Goal: Obtain resource: Download file/media

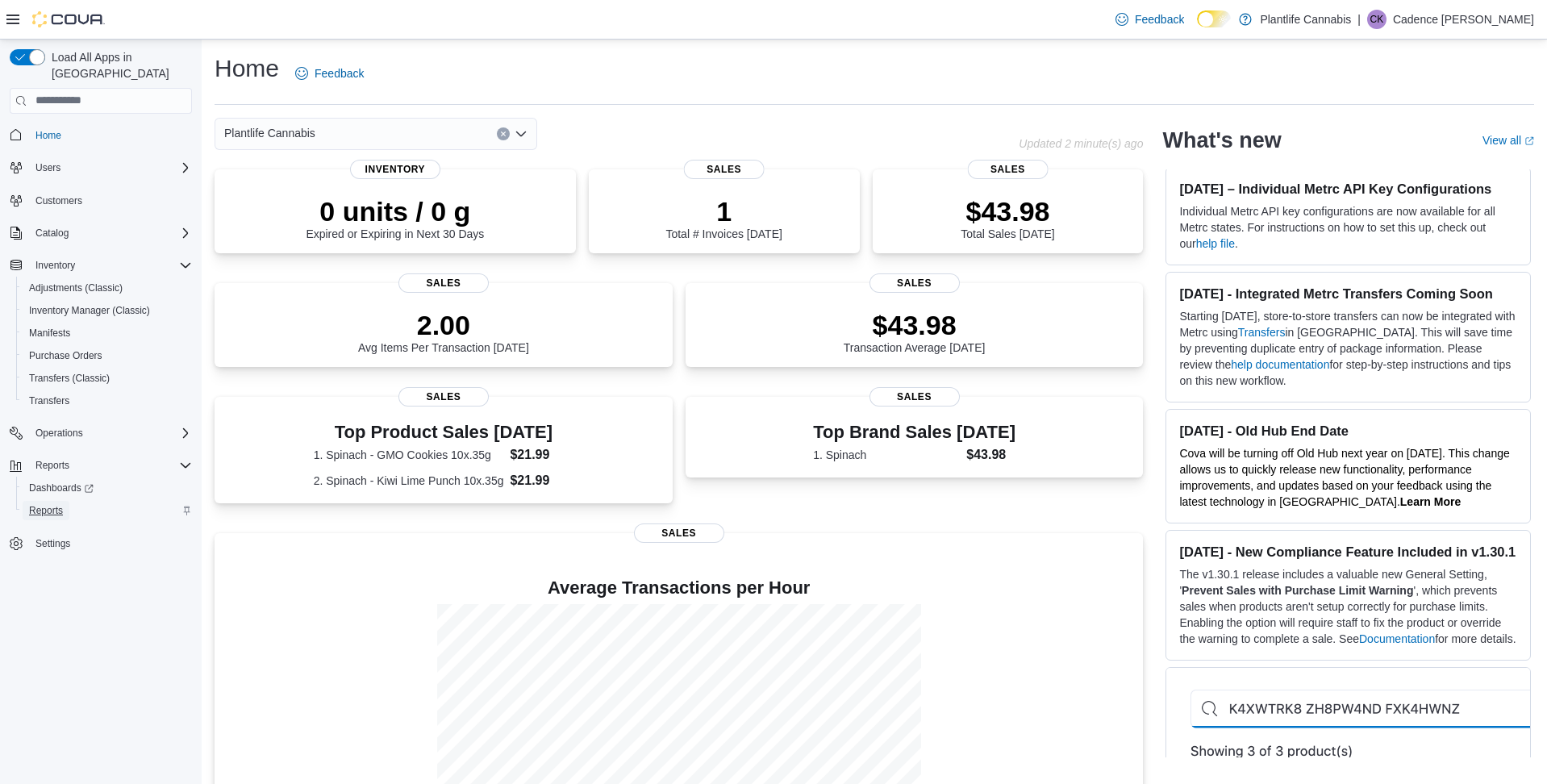
click at [69, 503] on link "Reports" at bounding box center [46, 510] width 47 height 20
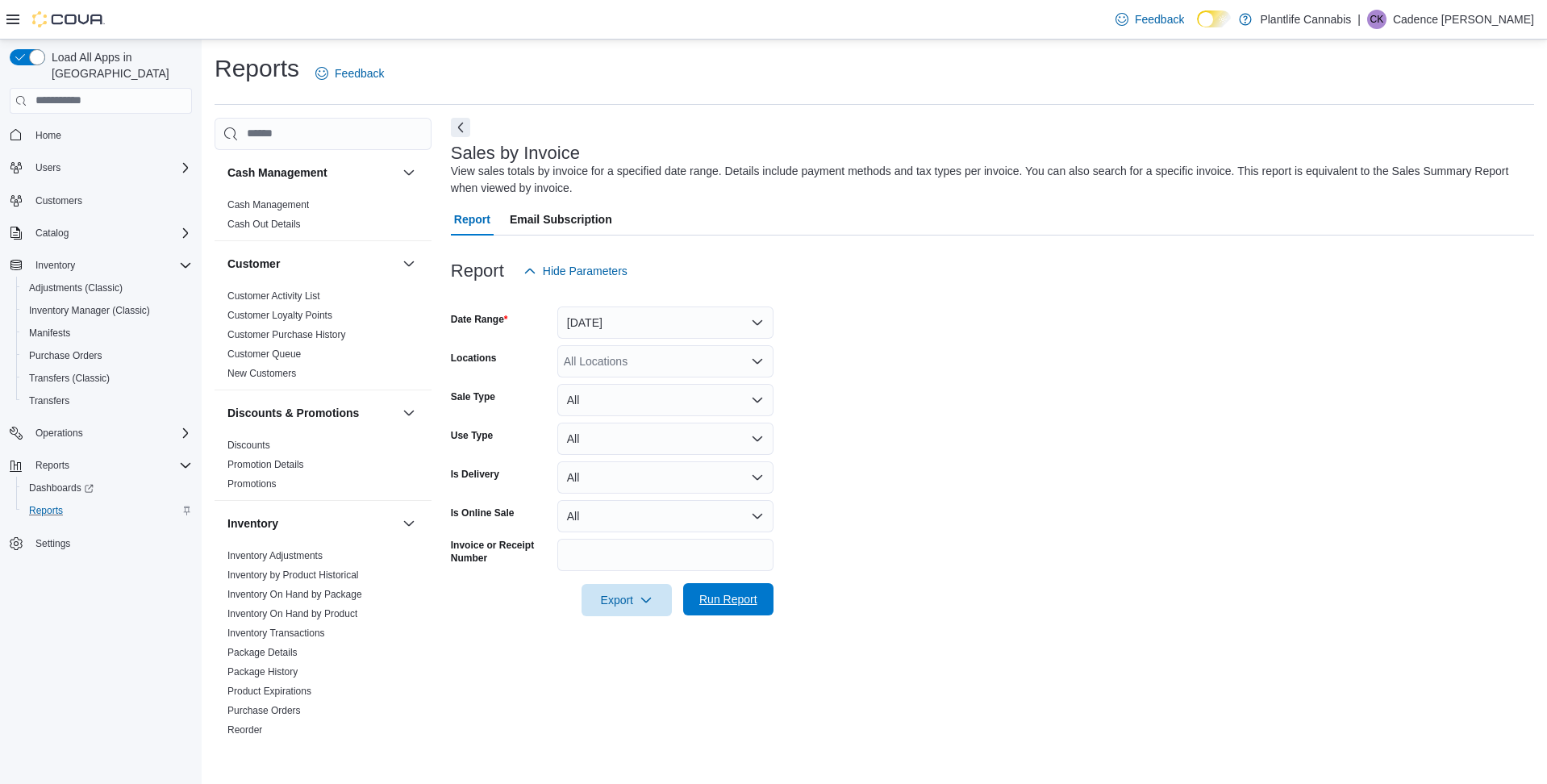
click at [750, 597] on span "Run Report" at bounding box center [728, 599] width 58 height 16
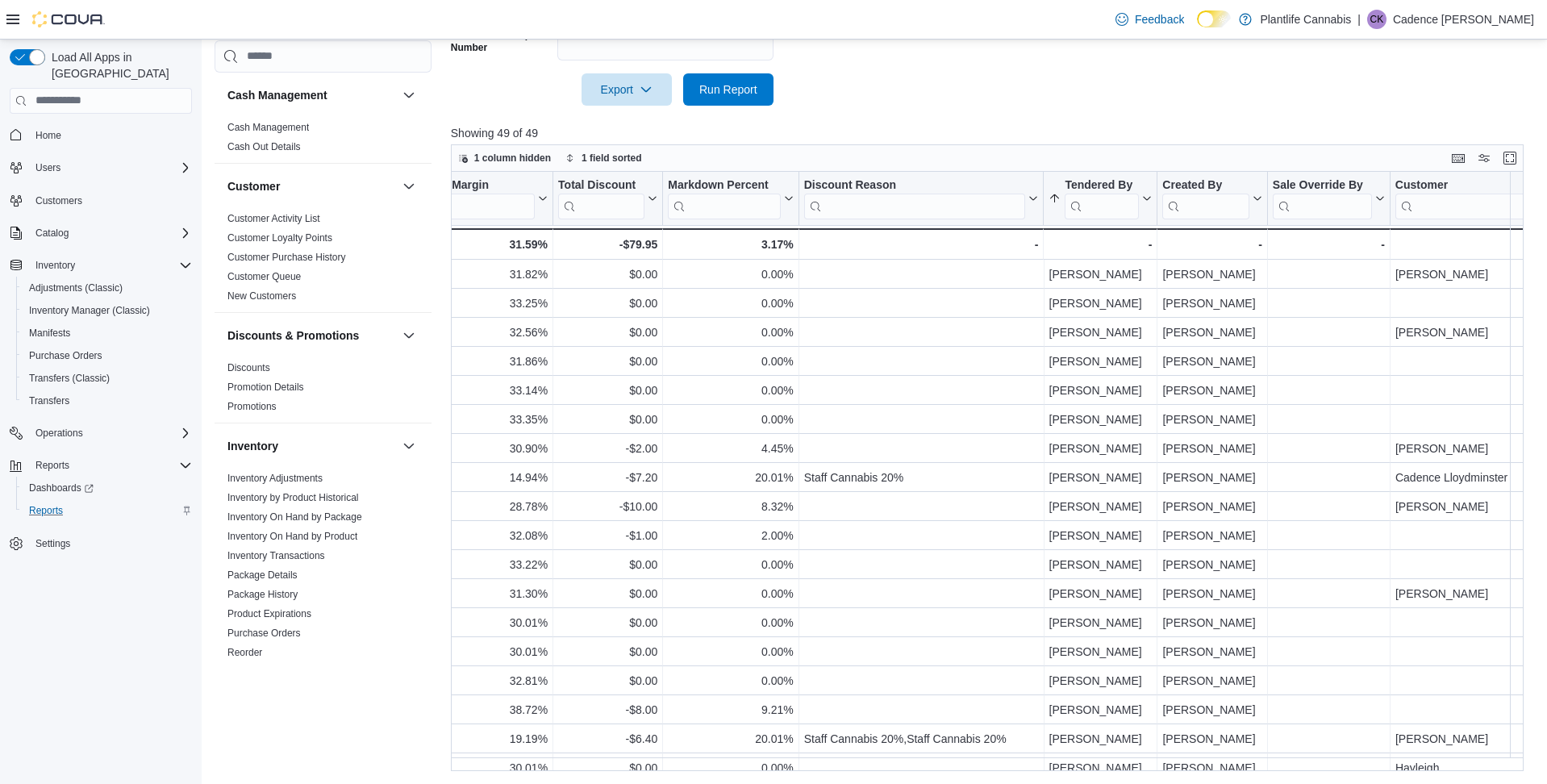
scroll to position [0, 1592]
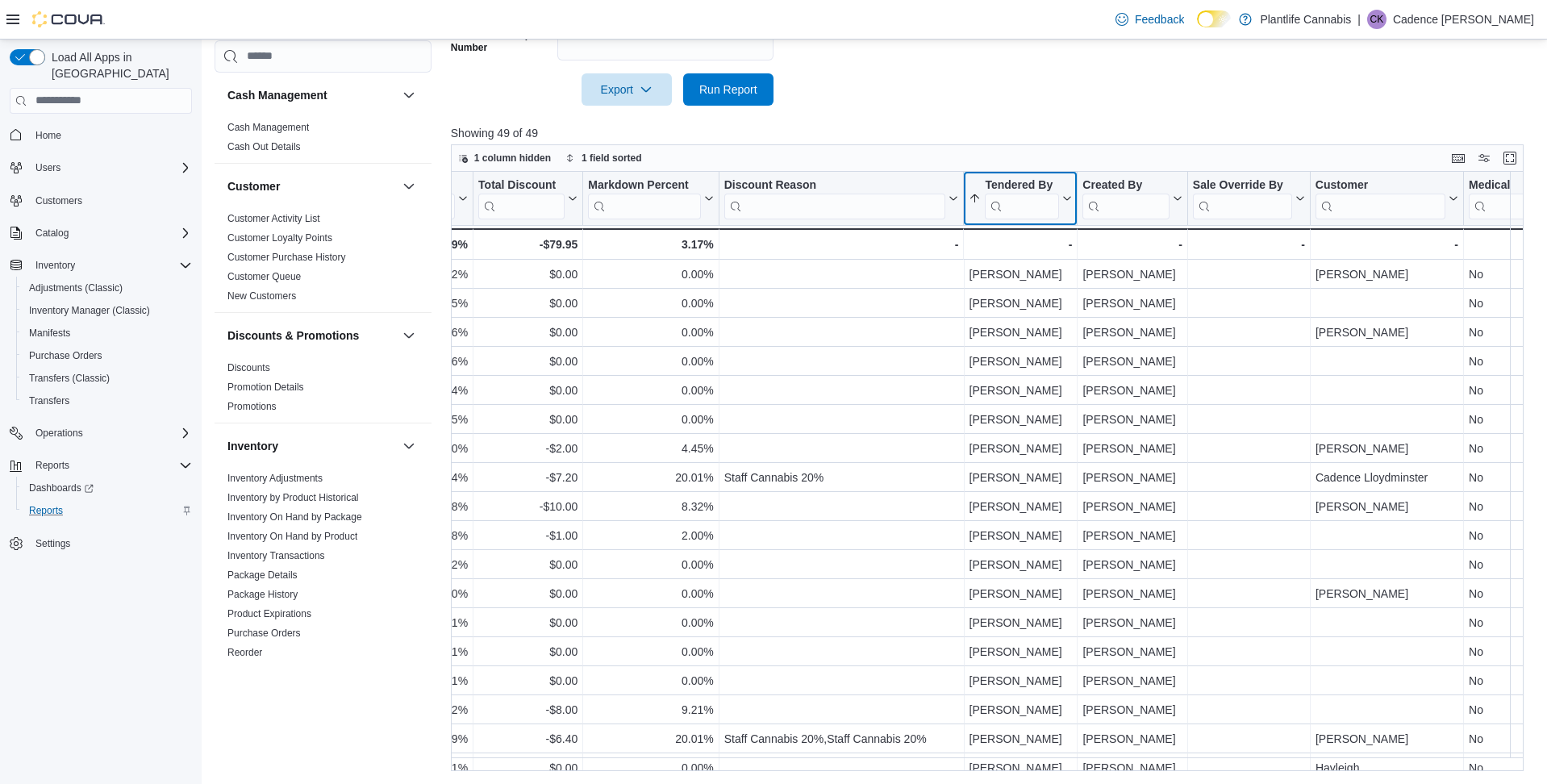
click at [1067, 200] on icon at bounding box center [1066, 197] width 7 height 4
click at [1036, 262] on span "Sort A-Z" at bounding box center [1019, 261] width 34 height 13
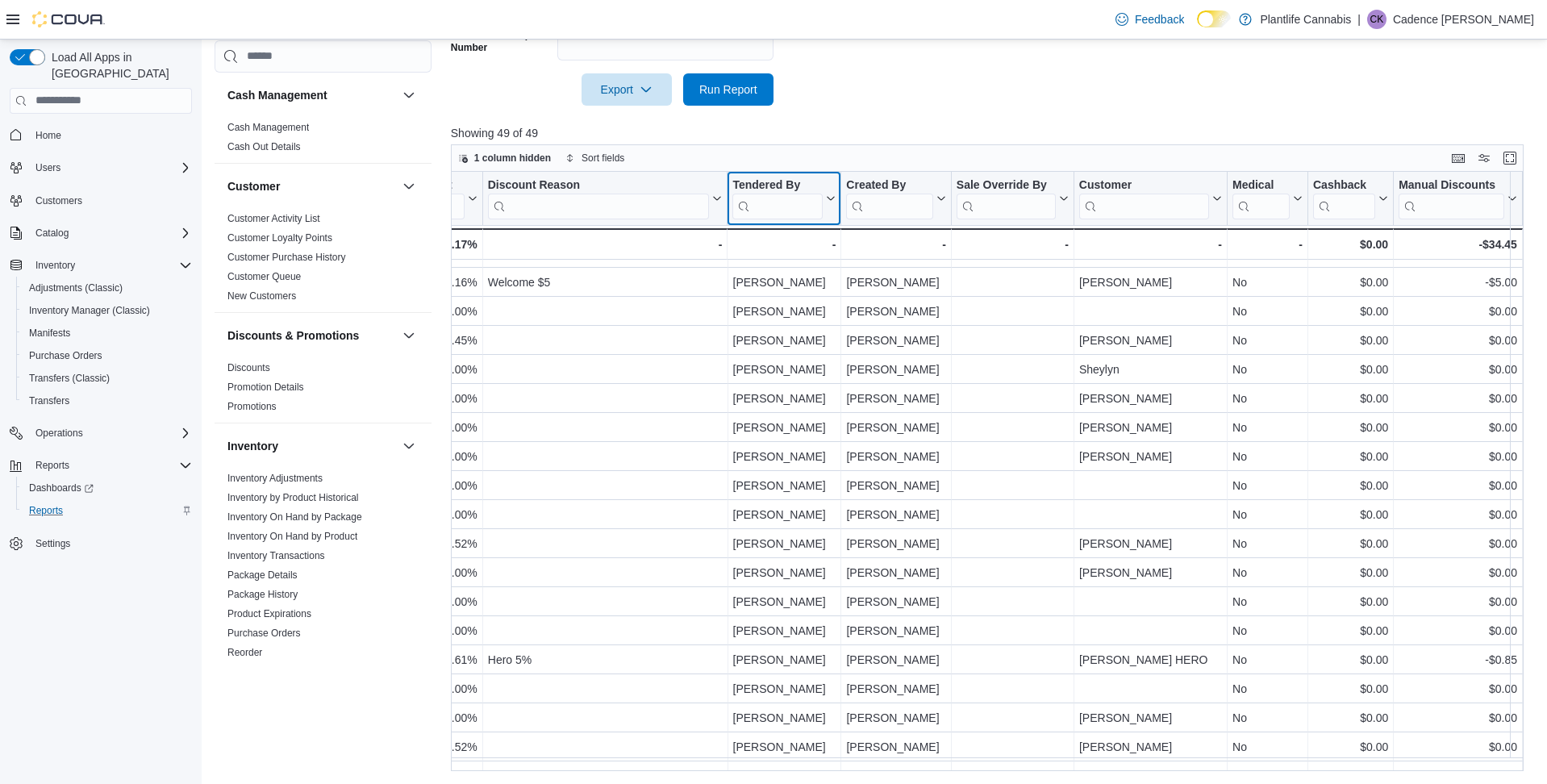
scroll to position [924, 1828]
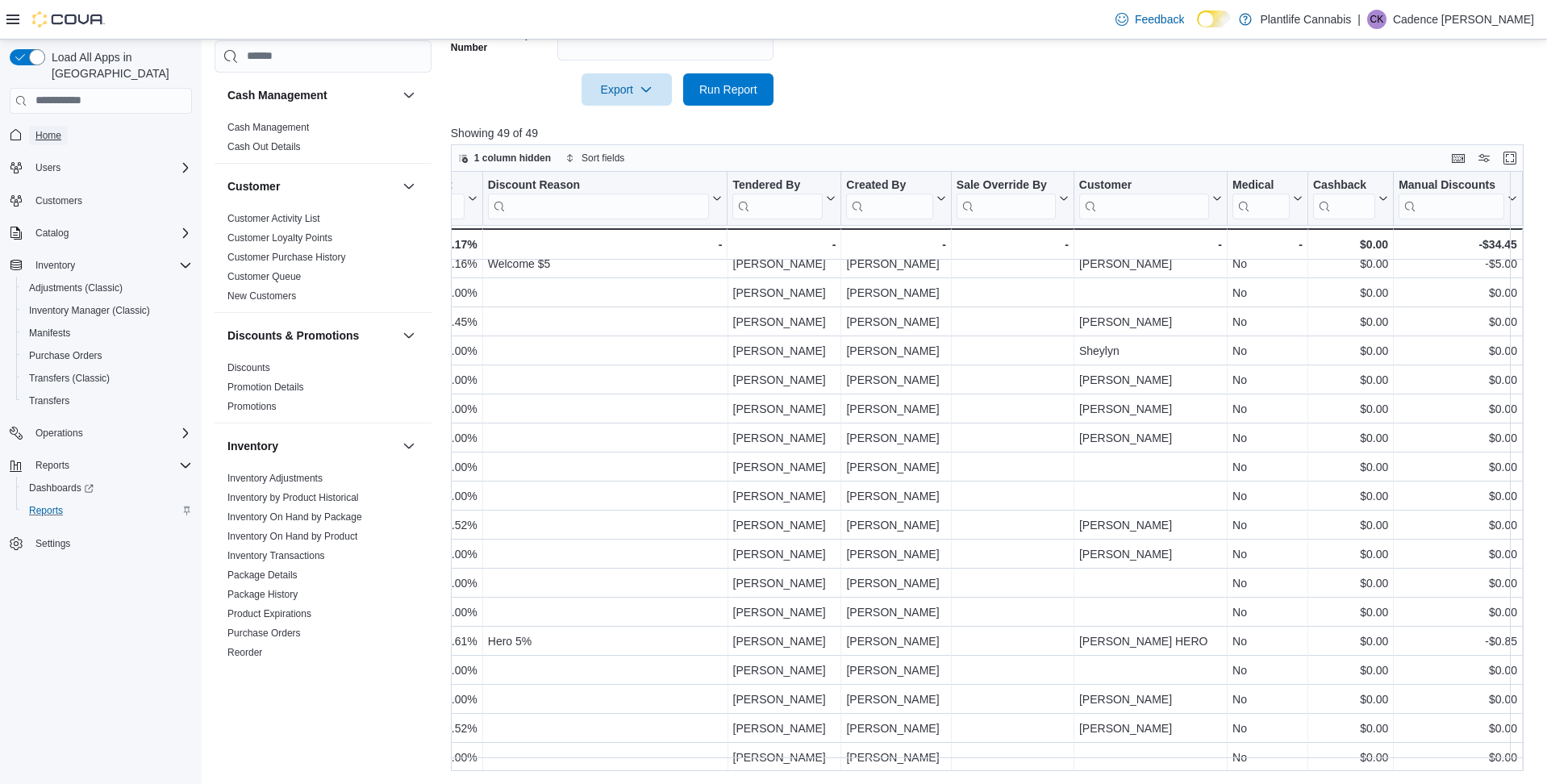
click at [67, 126] on link "Home" at bounding box center [48, 135] width 39 height 20
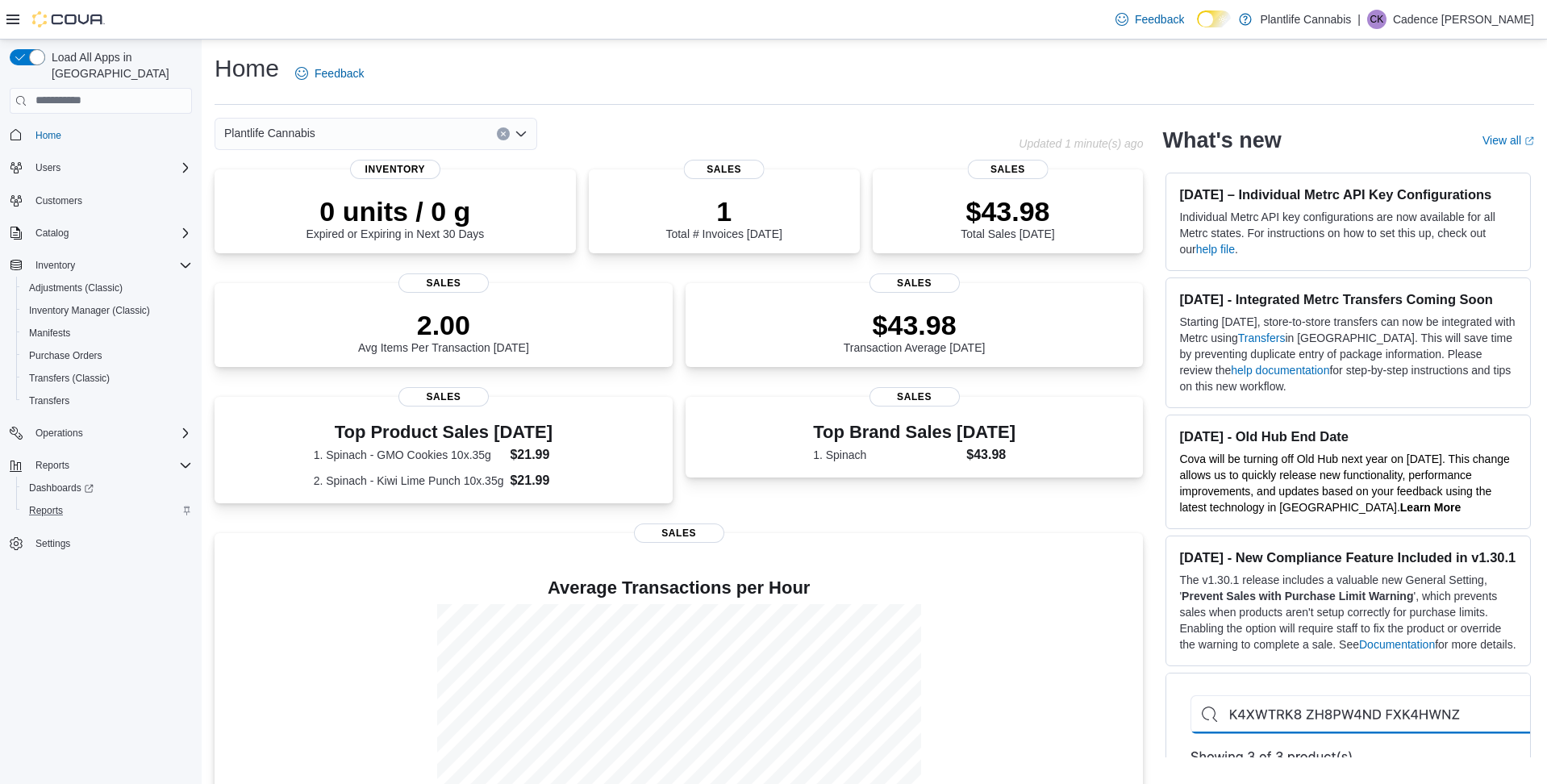
click at [75, 501] on div "Reports" at bounding box center [107, 510] width 170 height 20
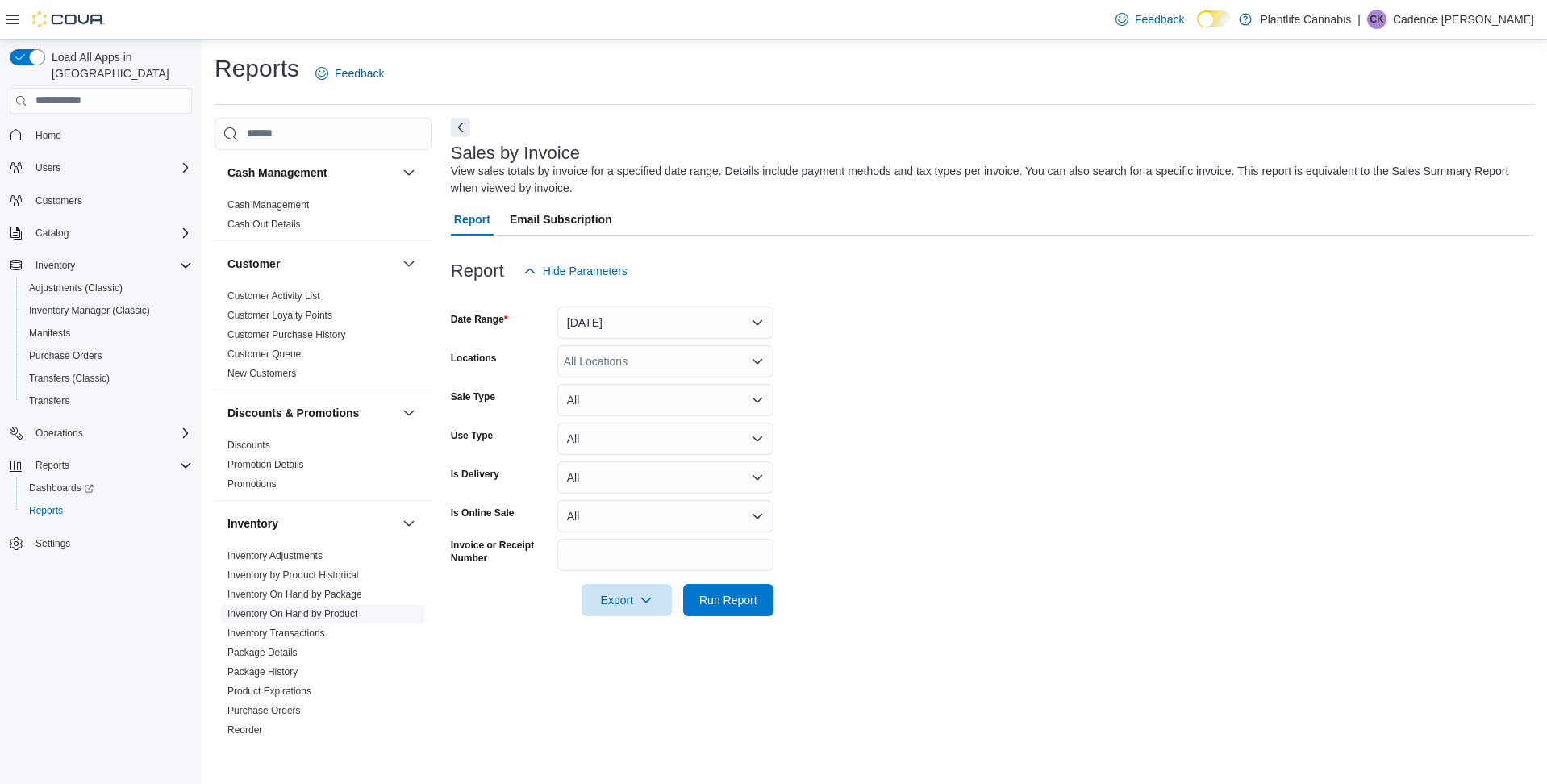
click at [330, 609] on link "Inventory On Hand by Product" at bounding box center [292, 614] width 129 height 11
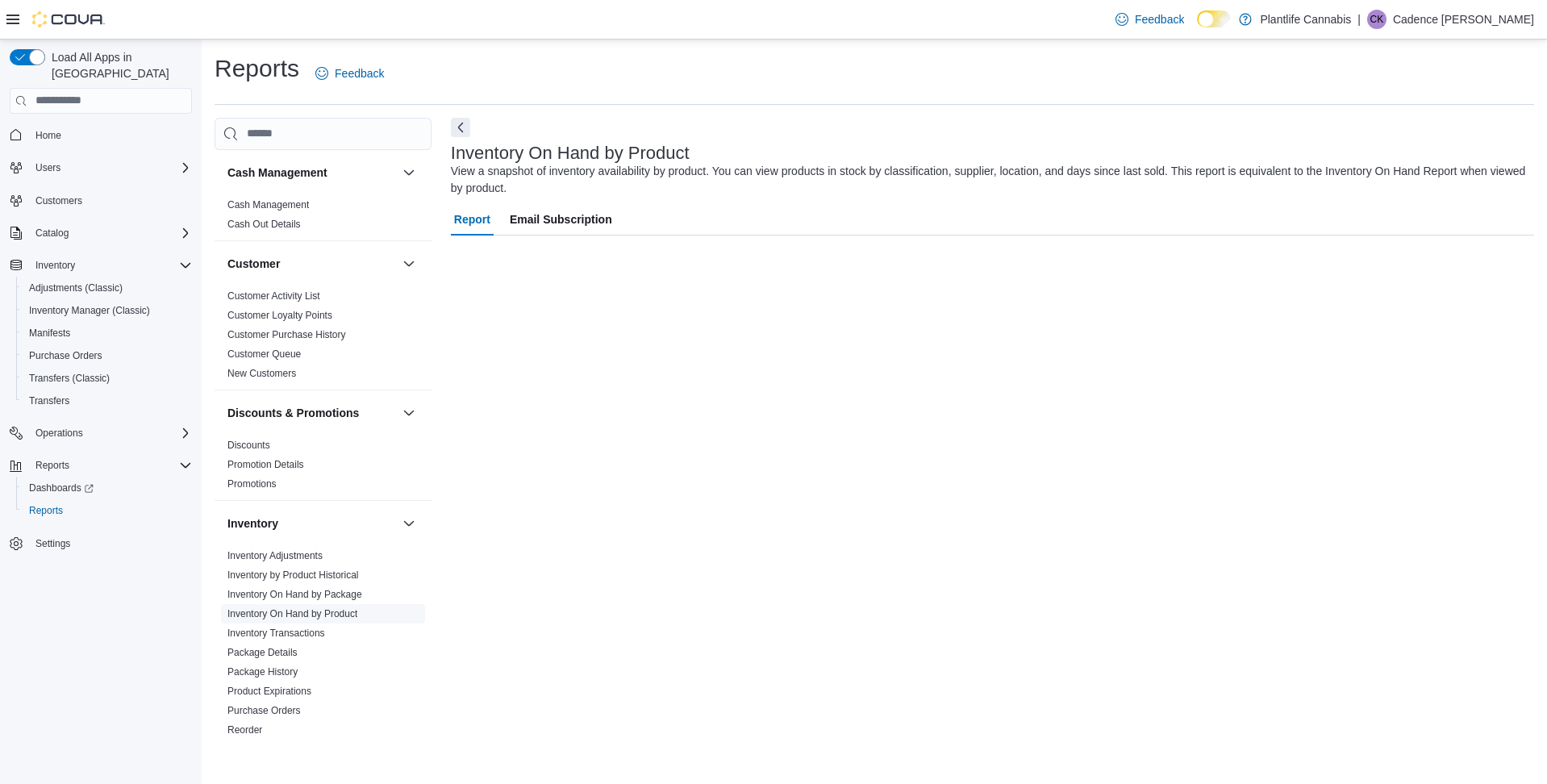
scroll to position [3, 0]
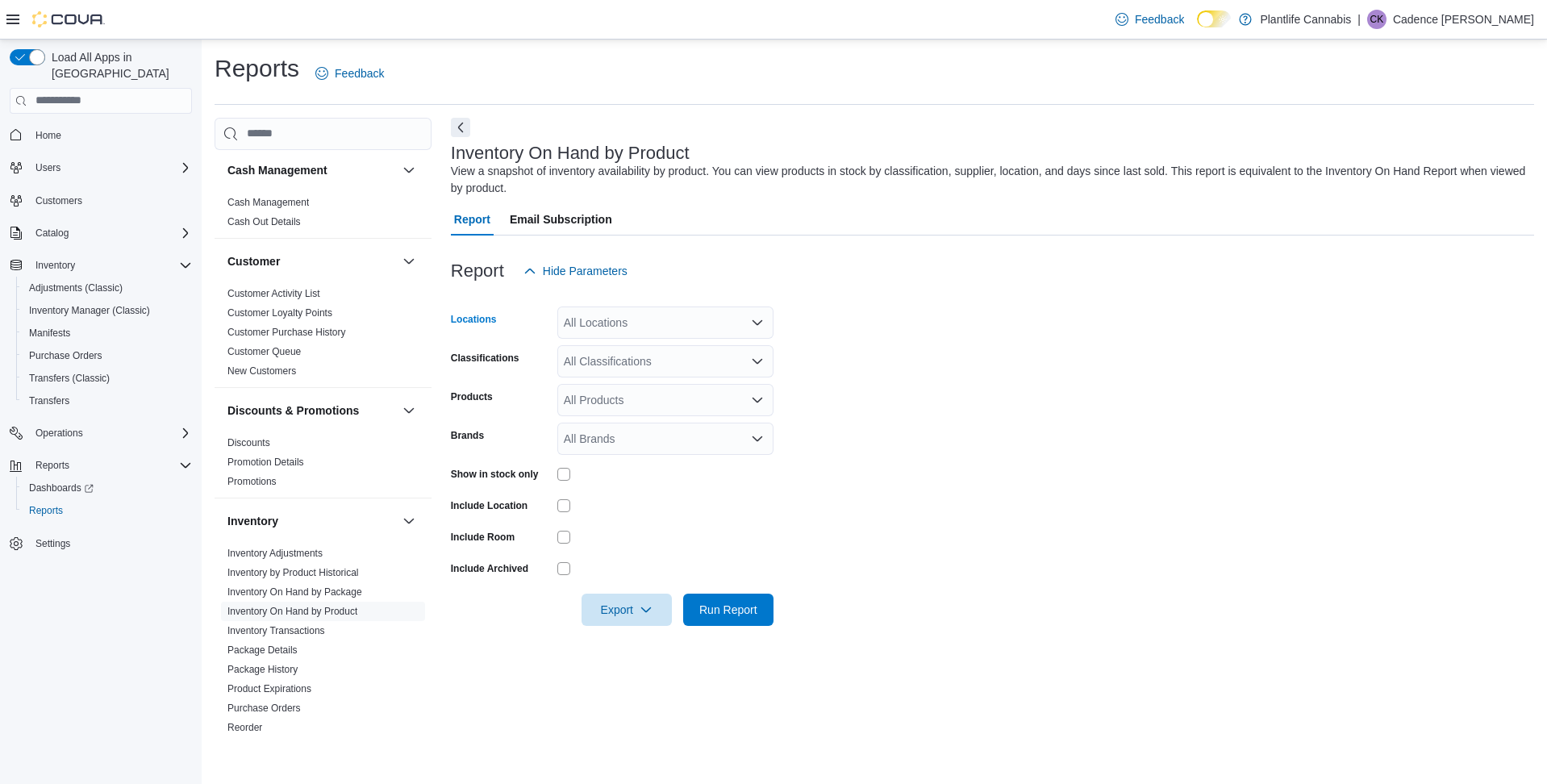
click at [602, 321] on div "All Locations" at bounding box center [665, 322] width 216 height 33
type input "***"
click at [617, 340] on button "Lloydminster" at bounding box center [665, 350] width 216 height 23
click at [931, 364] on form "Locations Lloydminster Classifications All Classifications Products All Product…" at bounding box center [992, 456] width 1083 height 339
click at [664, 370] on div "All Classifications" at bounding box center [665, 361] width 216 height 33
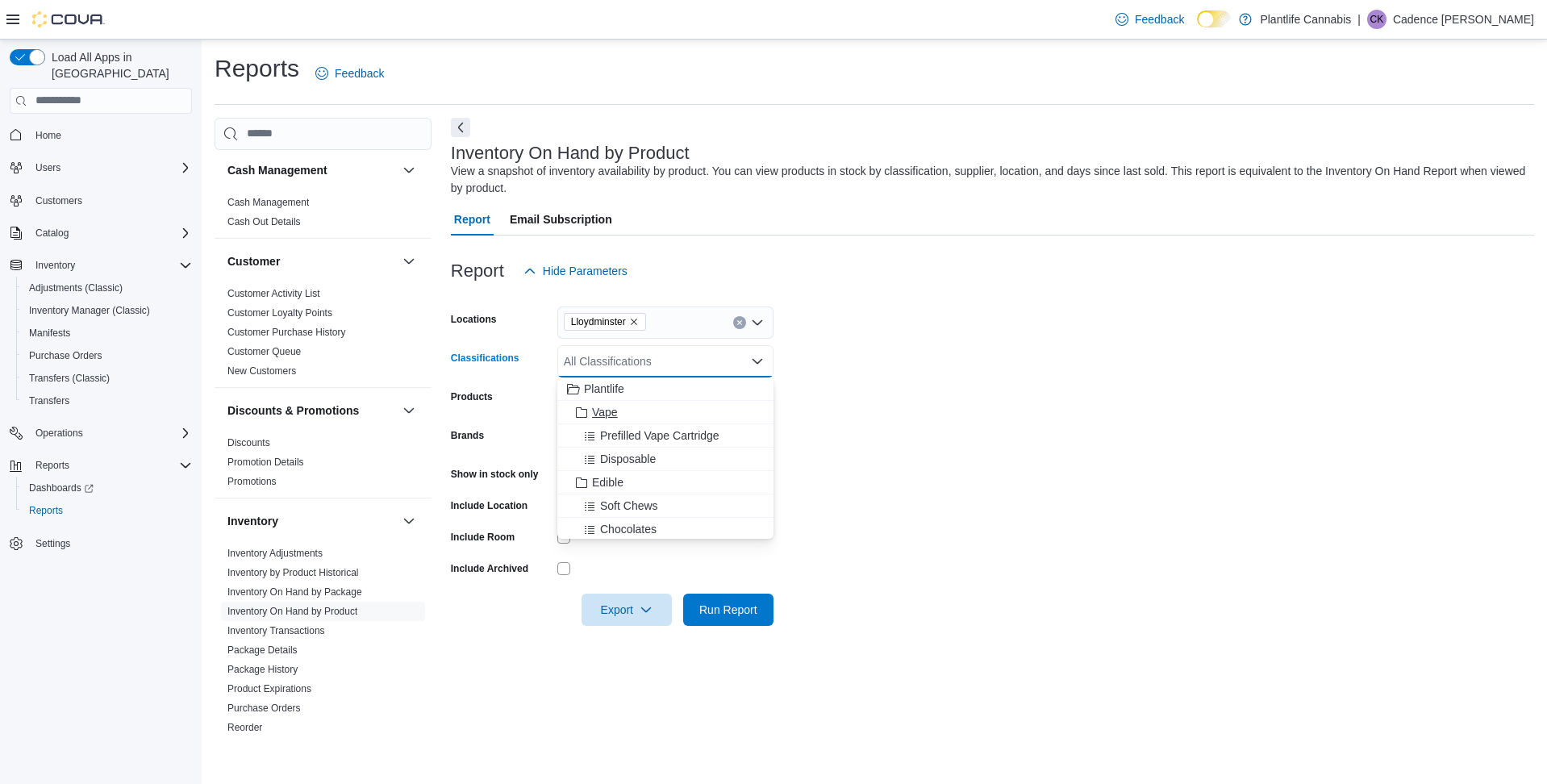
click at [647, 422] on button "Vape" at bounding box center [665, 412] width 216 height 23
click at [647, 420] on button "Prefilled Vape Cartridge" at bounding box center [665, 412] width 216 height 23
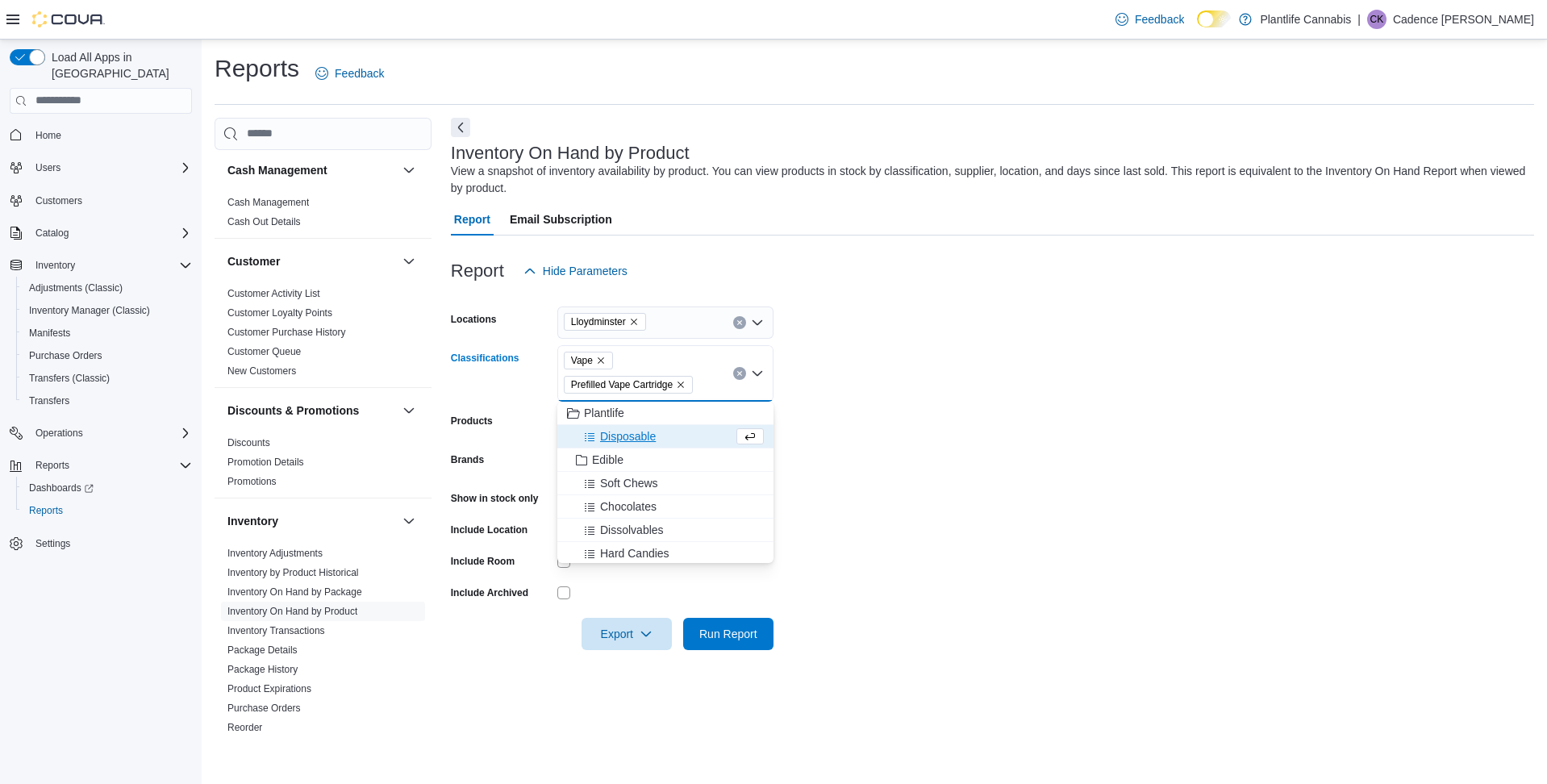
click at [641, 435] on span "Disposable" at bounding box center [628, 436] width 56 height 16
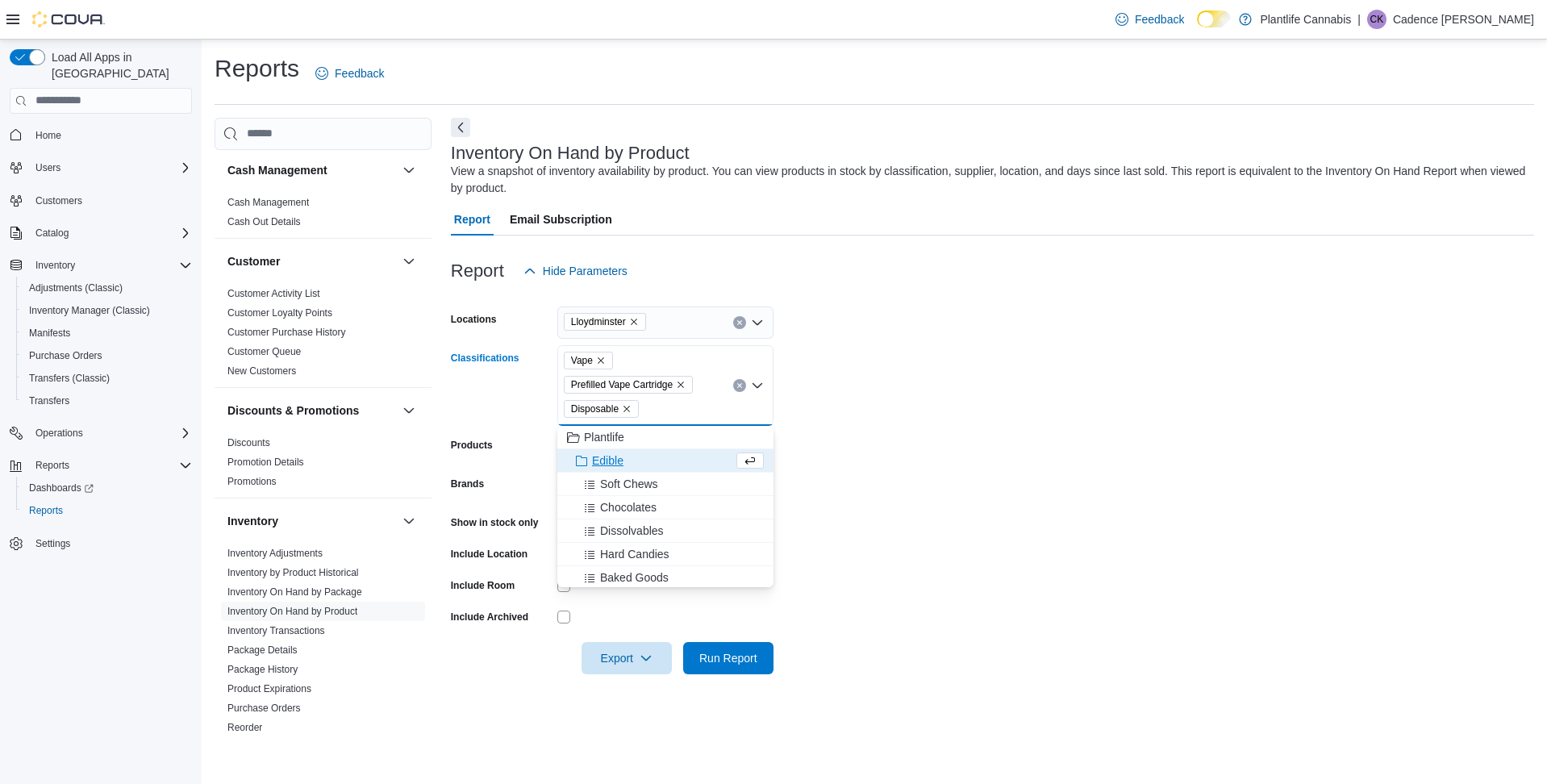
click at [619, 458] on span "Edible" at bounding box center [608, 460] width 32 height 16
click at [627, 460] on span "Soft Chews" at bounding box center [629, 460] width 58 height 16
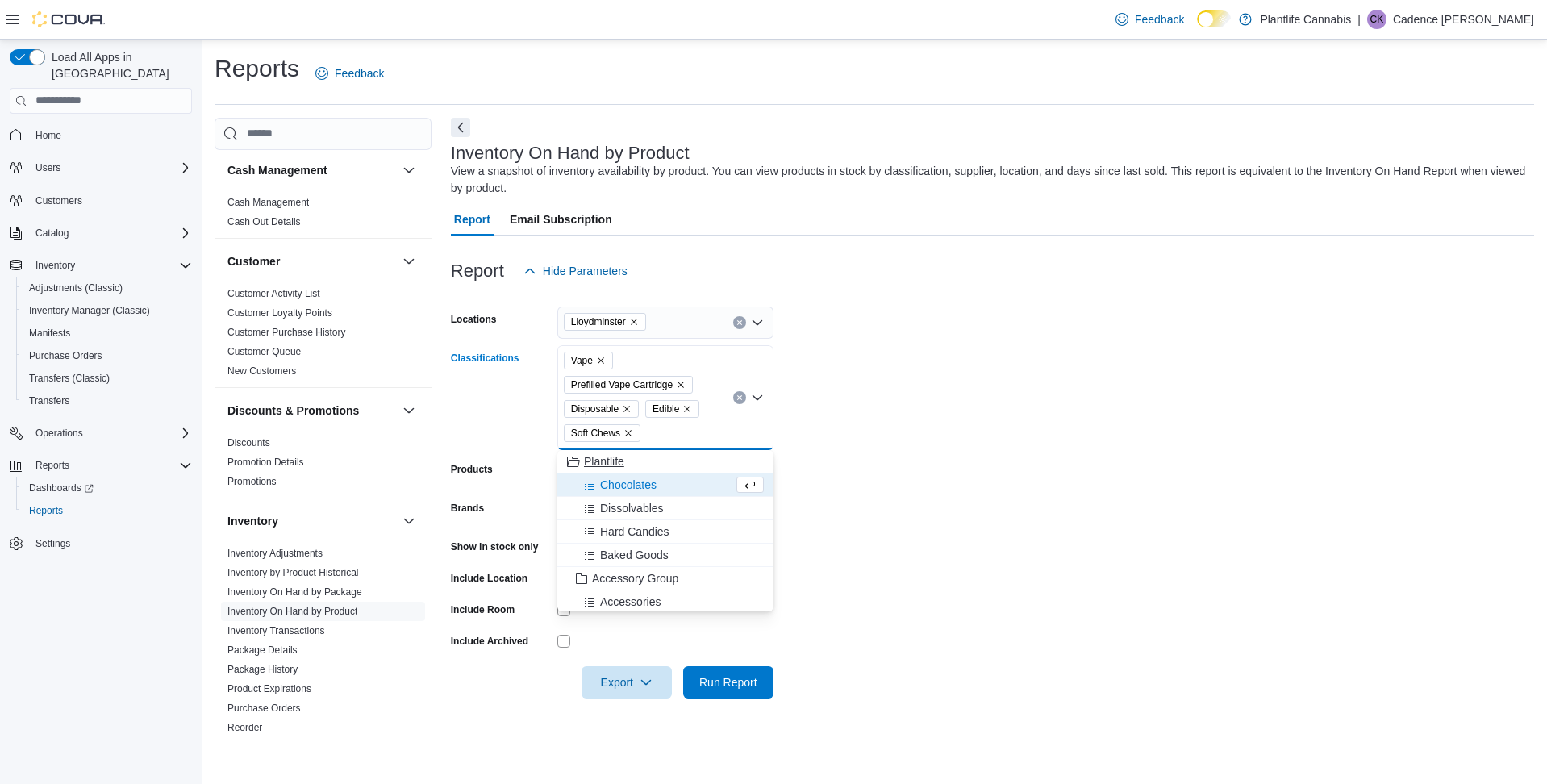
drag, startPoint x: 628, startPoint y: 482, endPoint x: 617, endPoint y: 494, distance: 16.3
click at [628, 482] on span "Chocolates" at bounding box center [628, 484] width 57 height 16
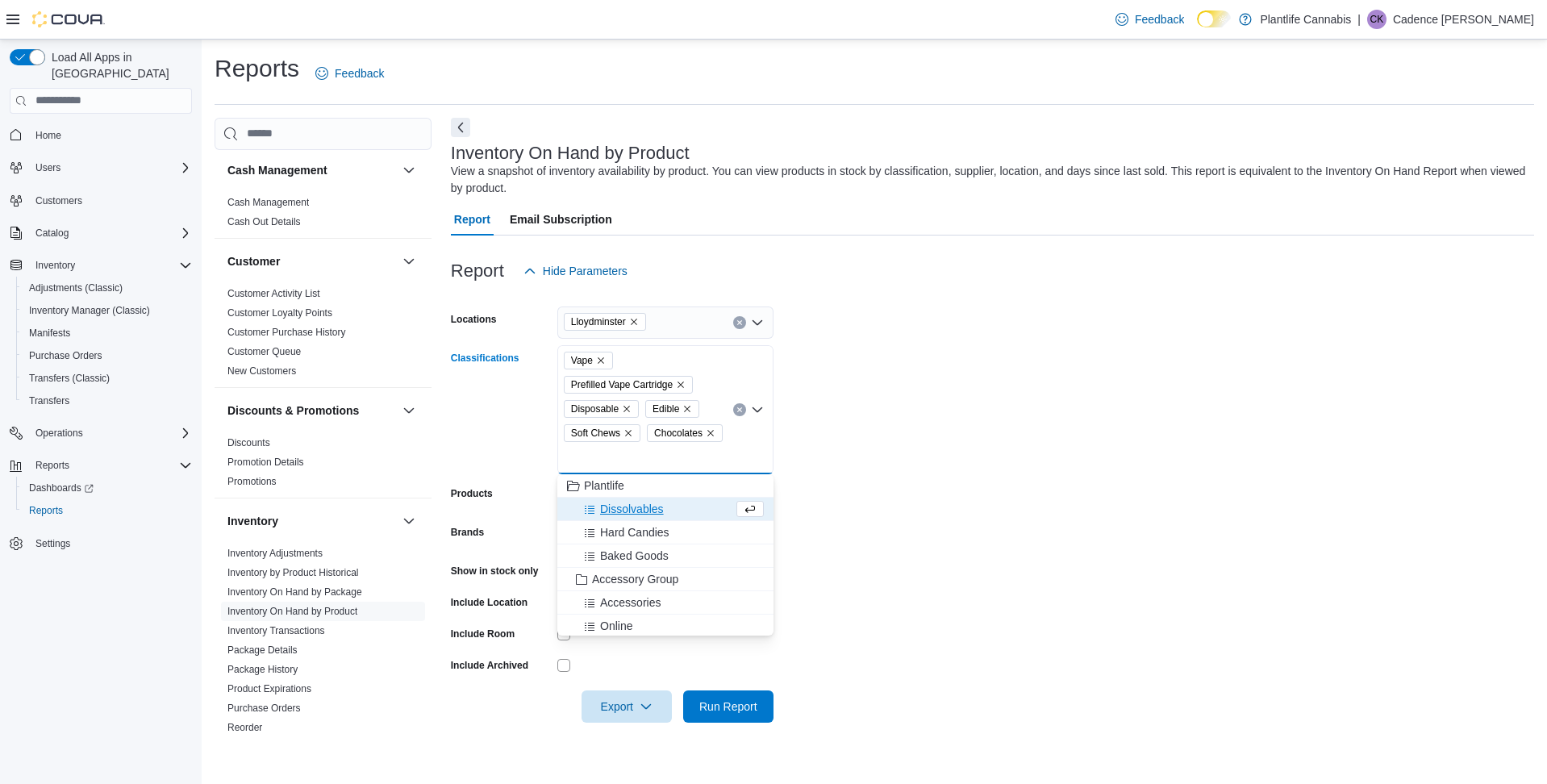
click at [619, 513] on span "Dissolvables" at bounding box center [631, 508] width 63 height 16
click at [625, 528] on span "Hard Candies" at bounding box center [634, 533] width 69 height 16
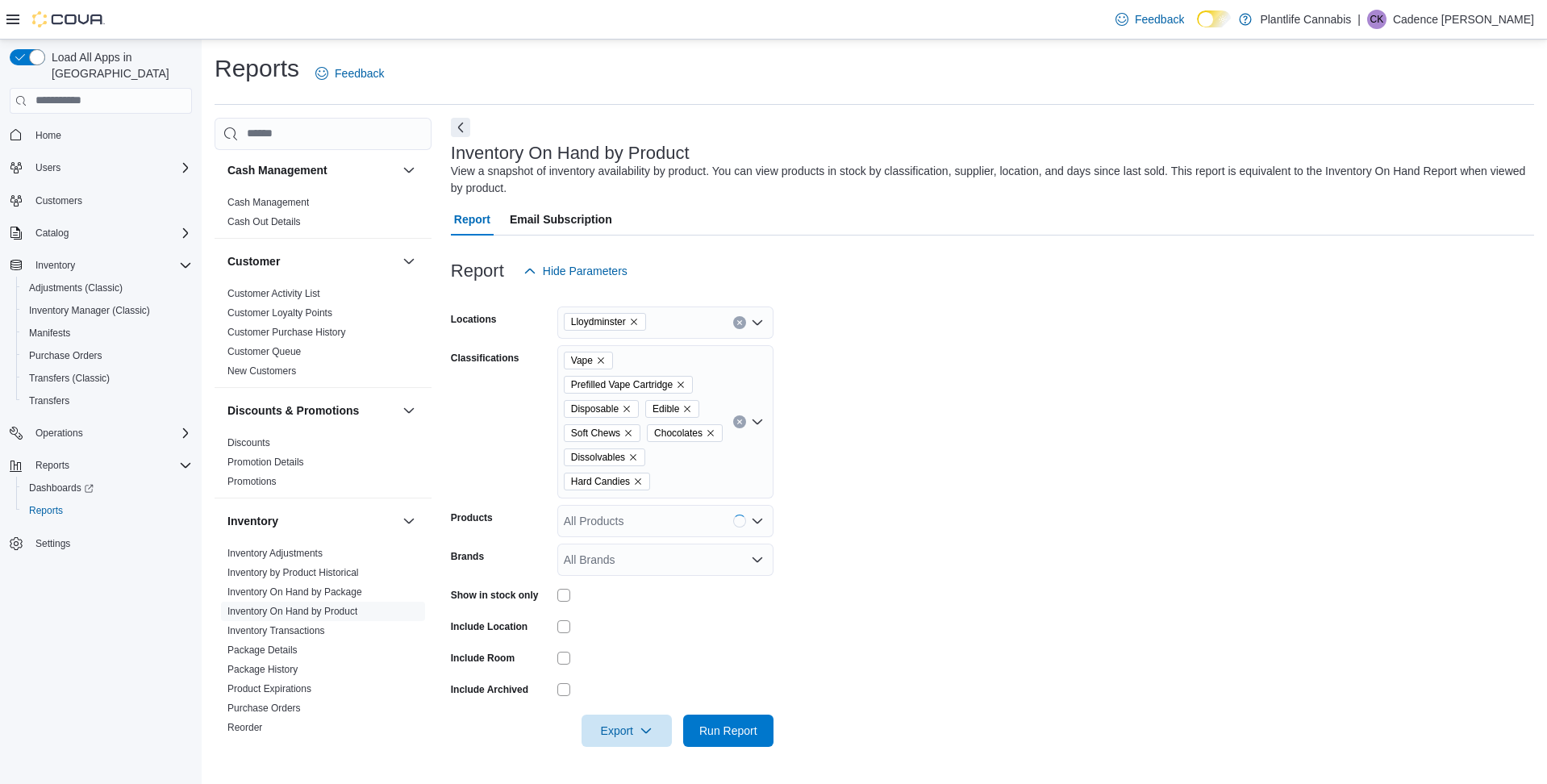
click at [620, 559] on form "Locations Lloydminster Classifications Vape Prefilled Vape Cartridge Disposable…" at bounding box center [992, 517] width 1083 height 460
click at [672, 498] on div "Vape Prefilled Vape Cartridge Disposable Edible Soft Chews Chocolates Dissolvab…" at bounding box center [665, 422] width 216 height 154
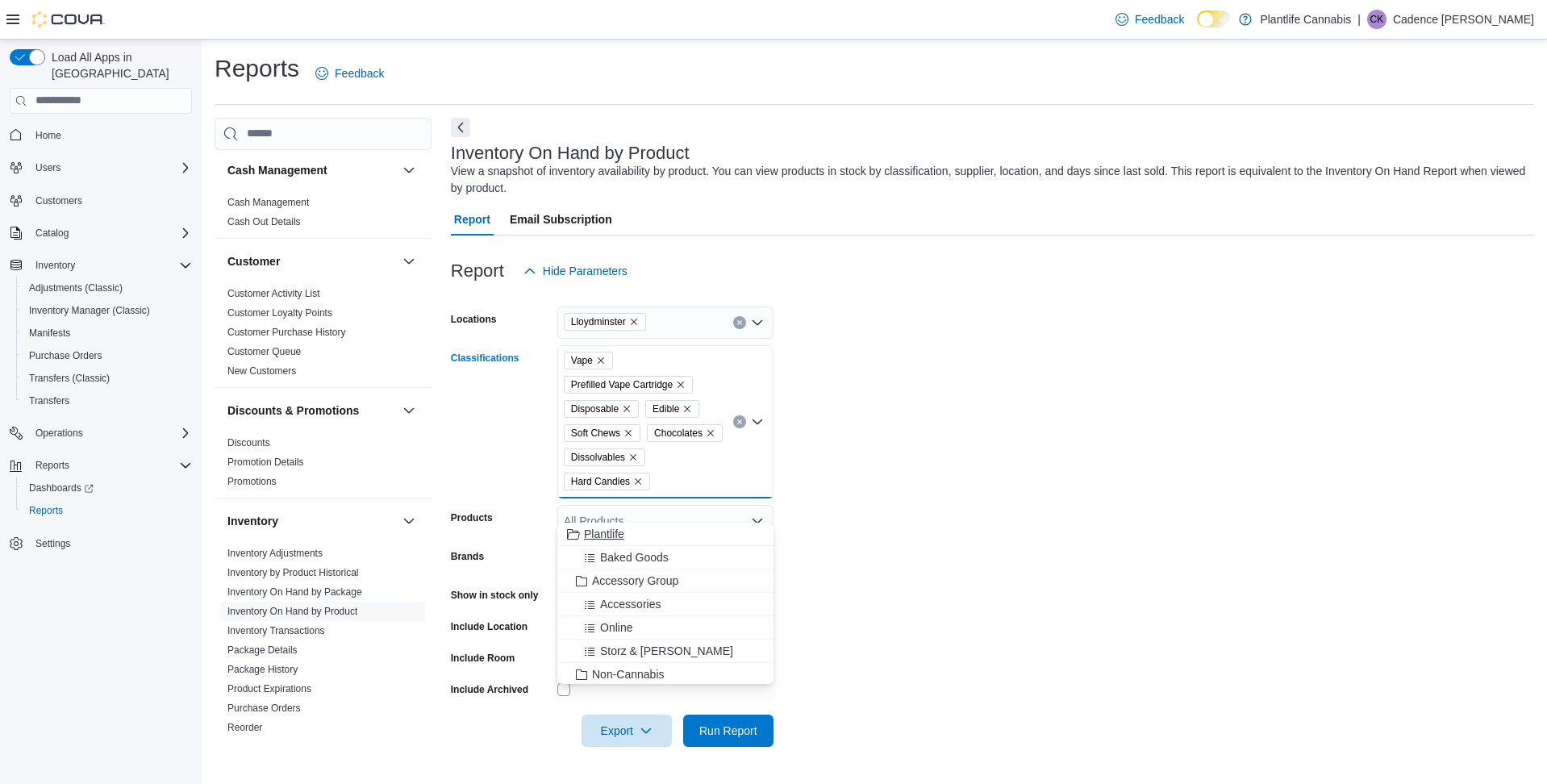
click at [661, 549] on span "Baked Goods" at bounding box center [634, 557] width 69 height 16
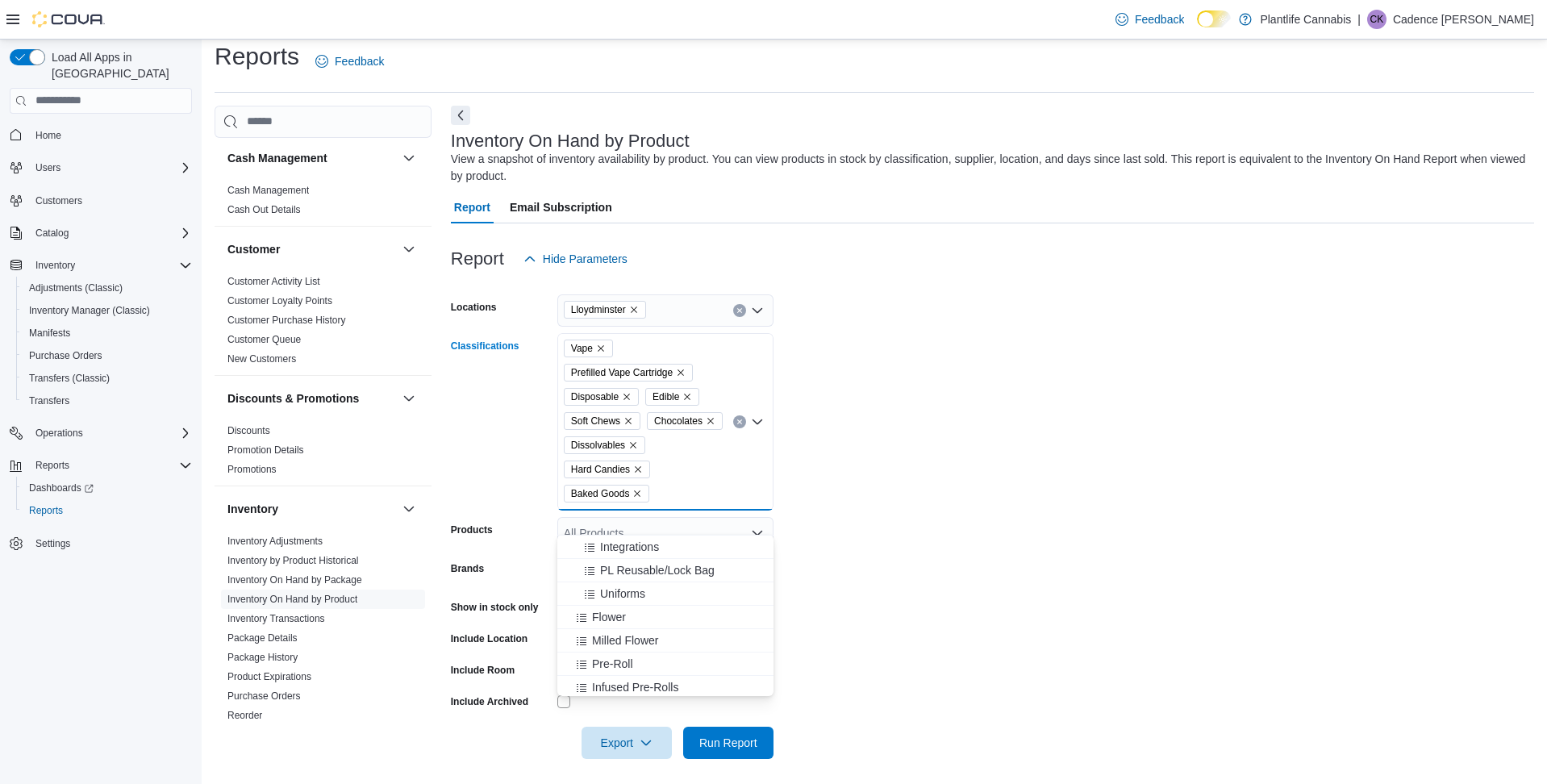
scroll to position [237, 0]
click at [658, 609] on div "Flower" at bounding box center [665, 612] width 197 height 16
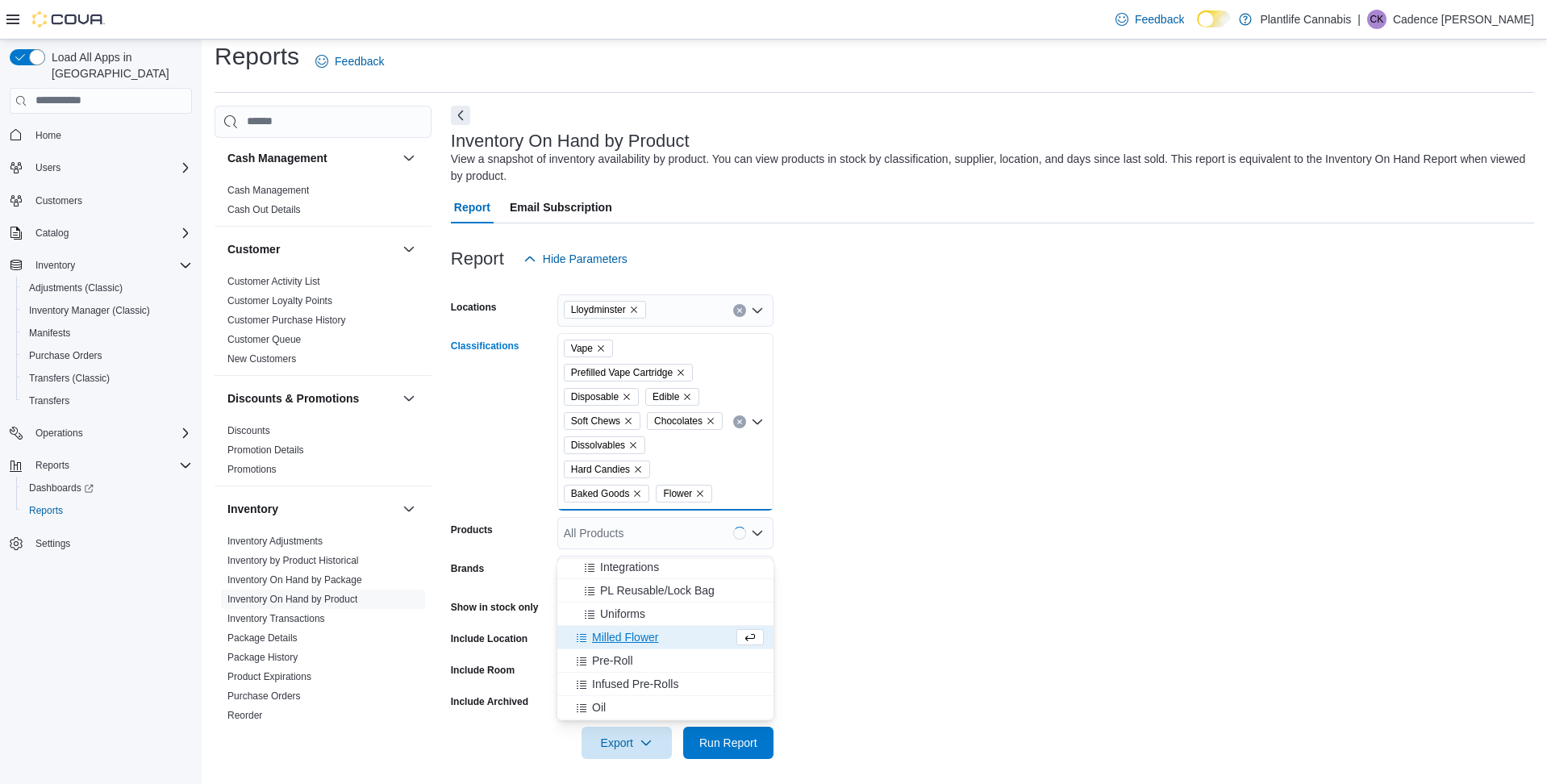
click at [644, 639] on span "Milled Flower" at bounding box center [625, 636] width 66 height 16
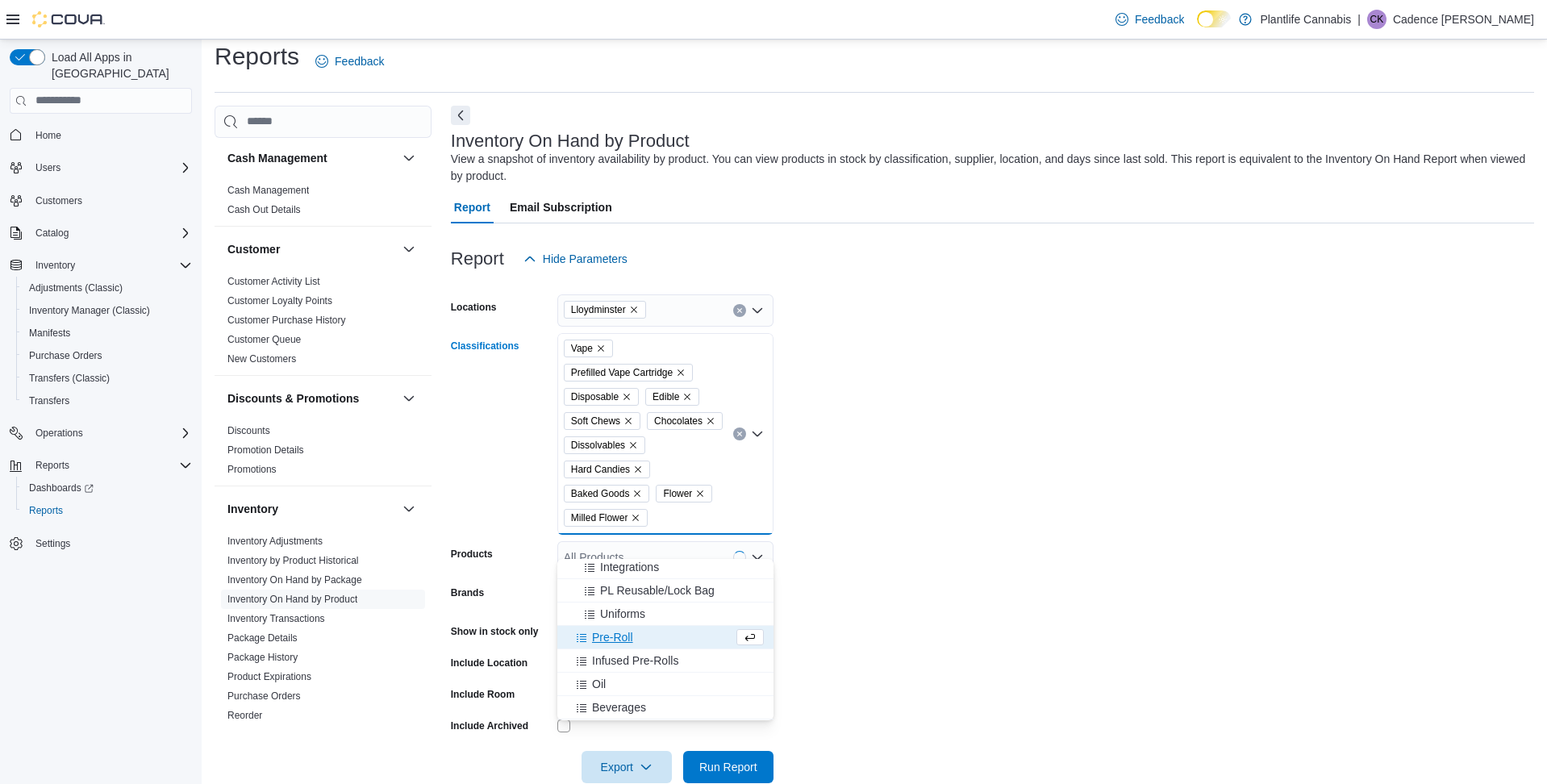
click at [645, 636] on div "Pre-Roll" at bounding box center [650, 636] width 166 height 16
click at [637, 663] on span "Infused Pre-Rolls" at bounding box center [635, 660] width 87 height 16
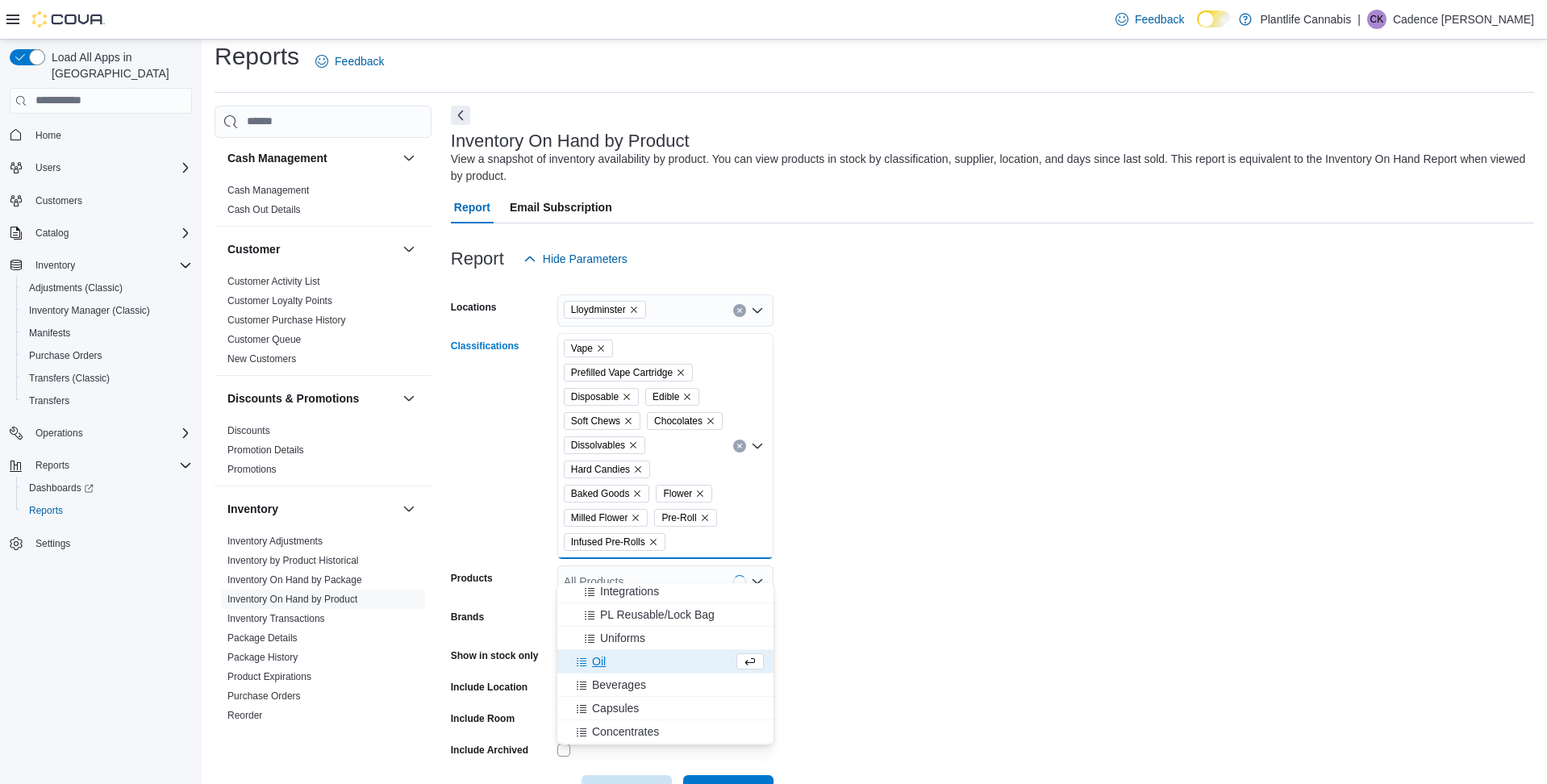
click at [637, 665] on div "Oil" at bounding box center [650, 660] width 166 height 16
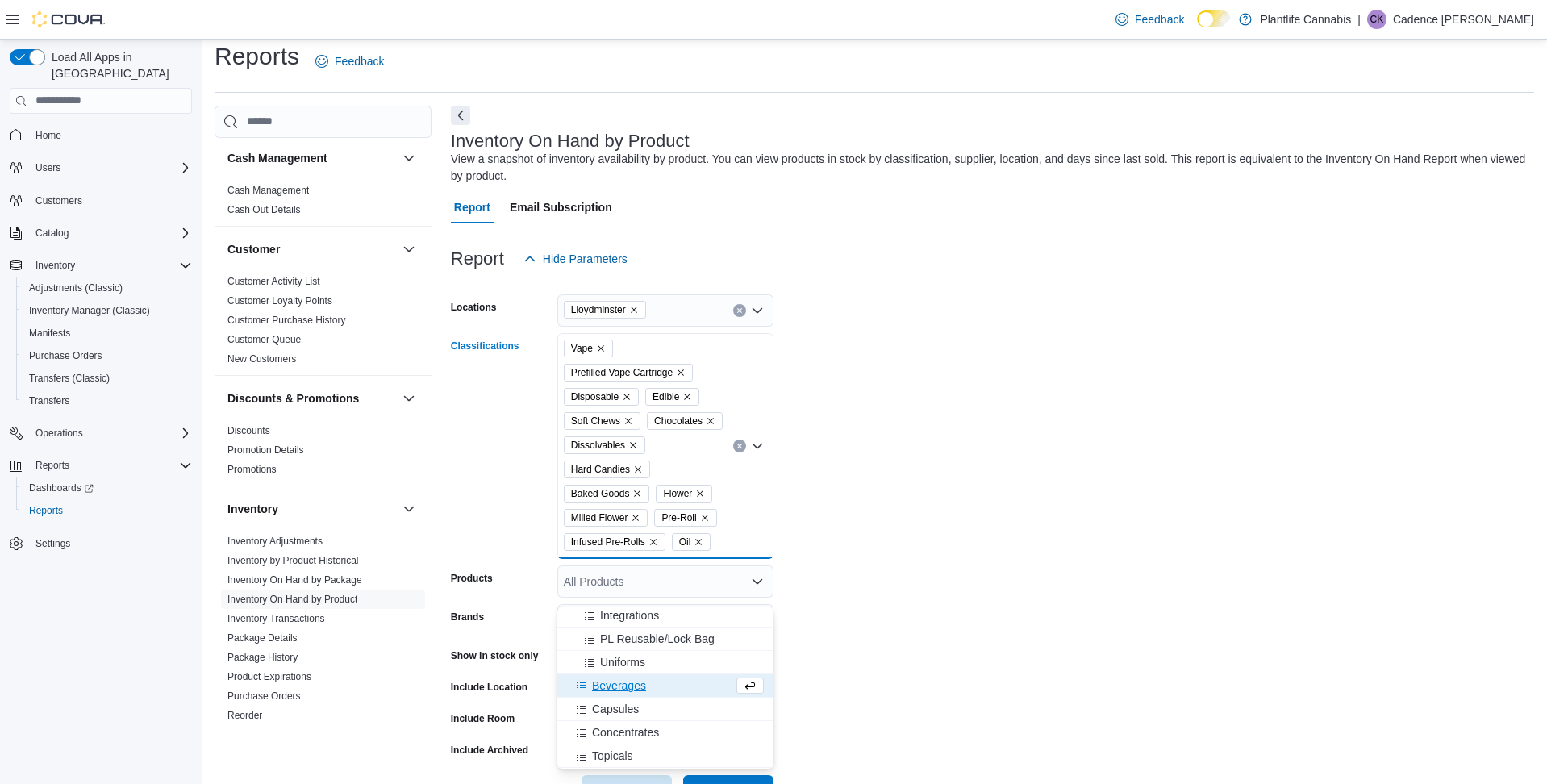
click at [630, 694] on button "Beverages" at bounding box center [665, 685] width 216 height 23
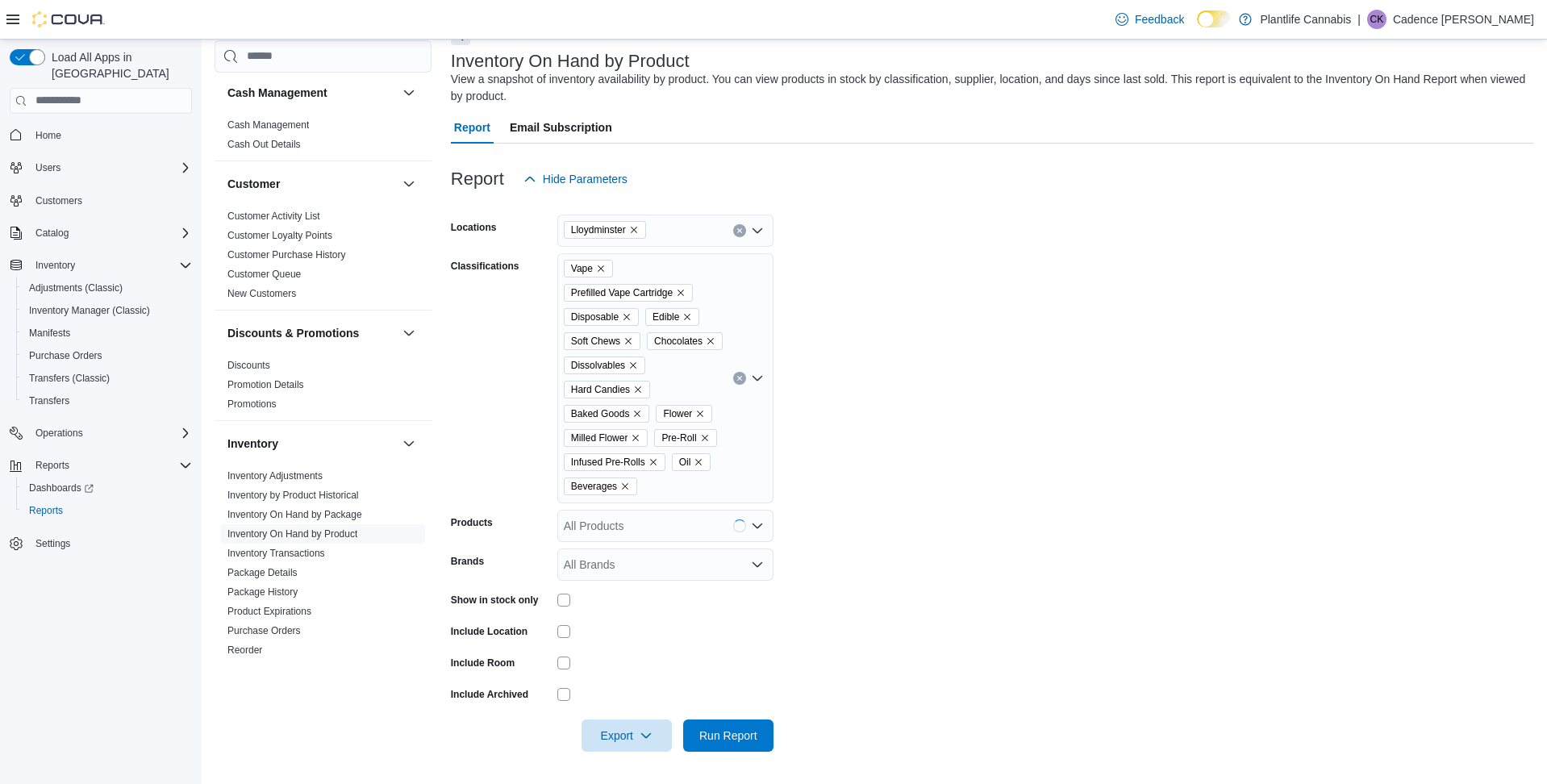
scroll to position [116, 0]
click at [695, 490] on div "Vape Prefilled Vape Cartridge Disposable Edible Soft Chews Chocolates Dissolvab…" at bounding box center [665, 378] width 216 height 250
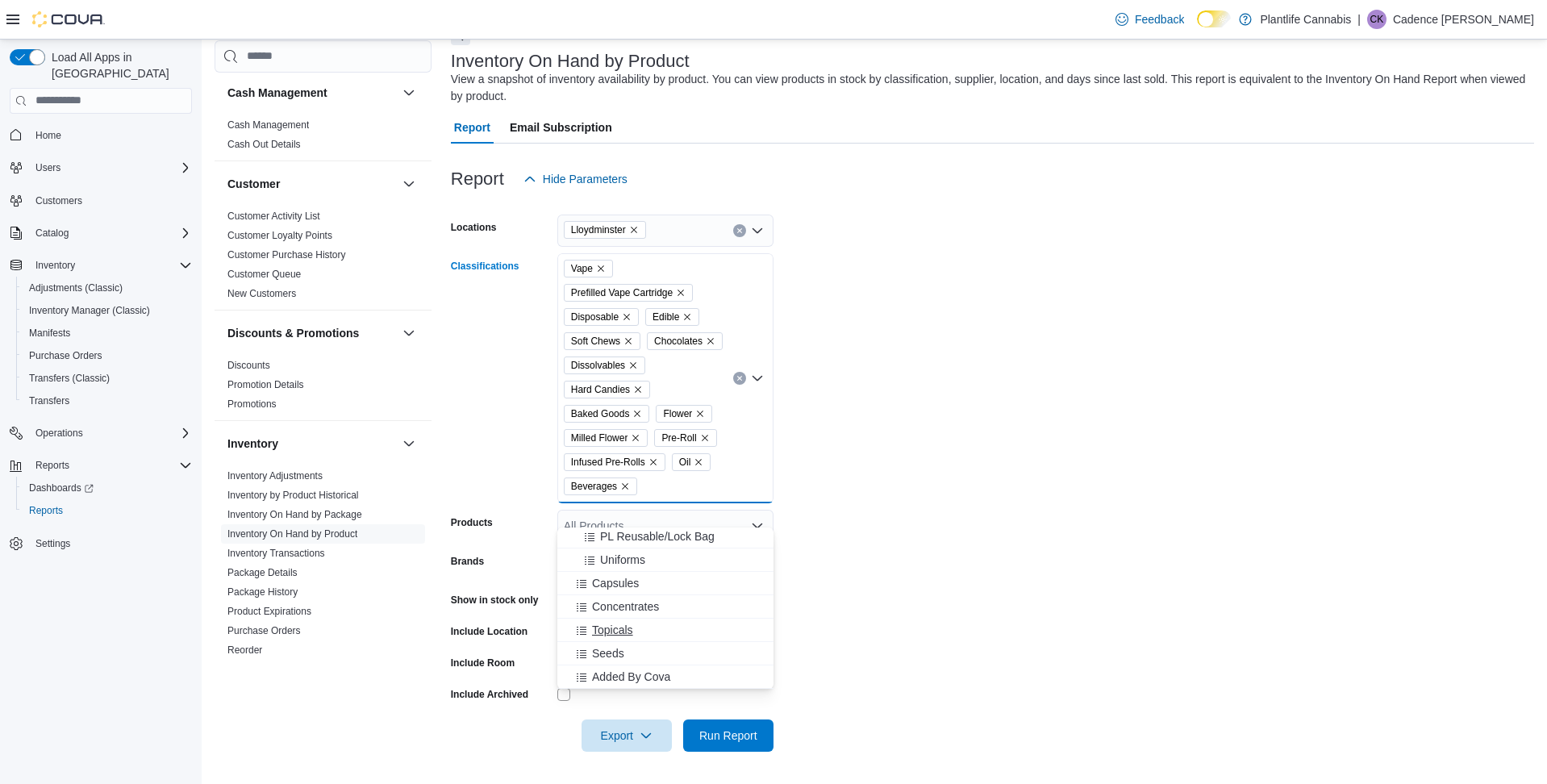
click at [672, 622] on div "Topicals" at bounding box center [665, 629] width 197 height 16
click at [637, 622] on span "Concentrates" at bounding box center [626, 629] width 67 height 16
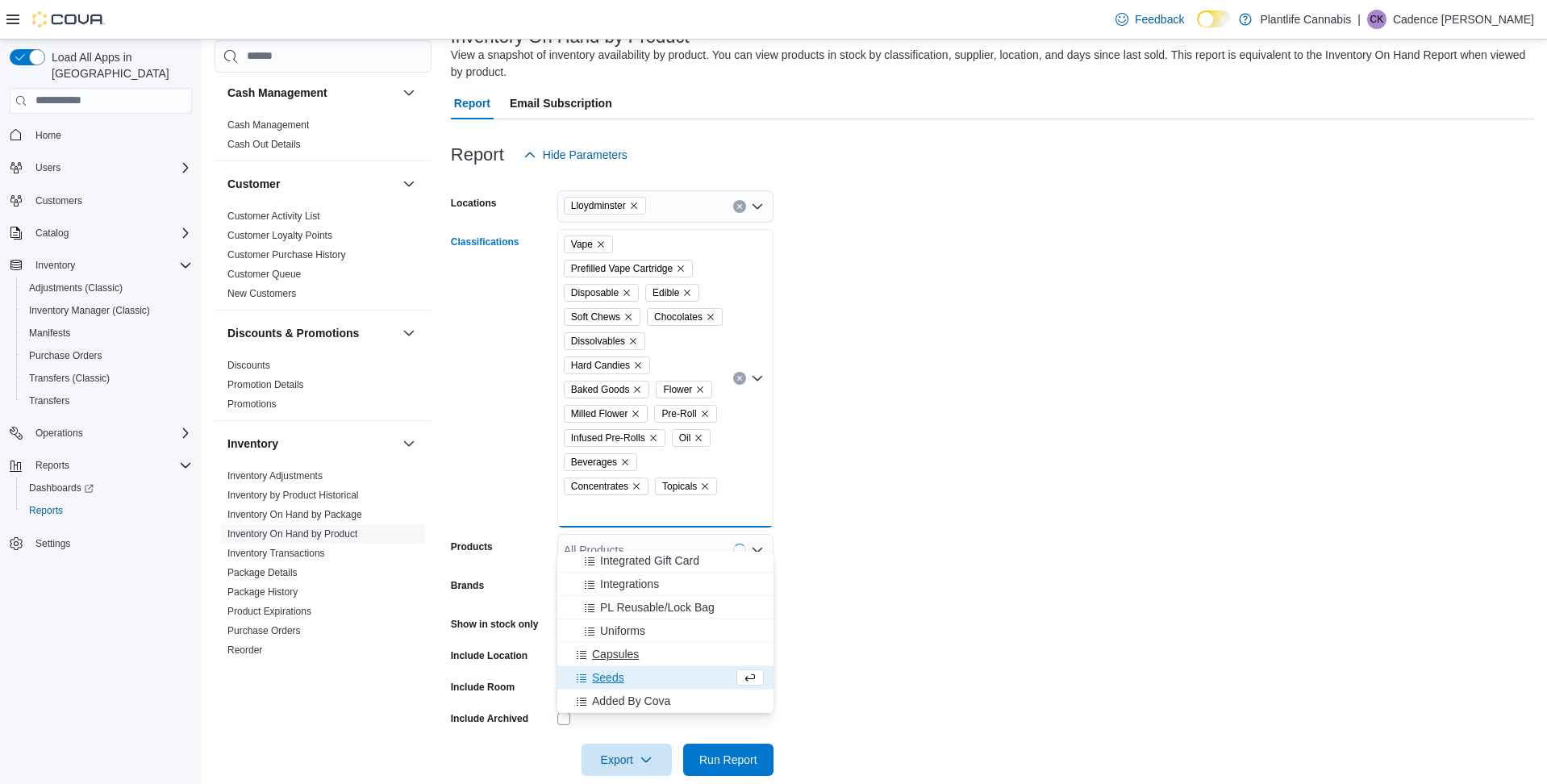
click at [623, 656] on span "Capsules" at bounding box center [616, 654] width 47 height 16
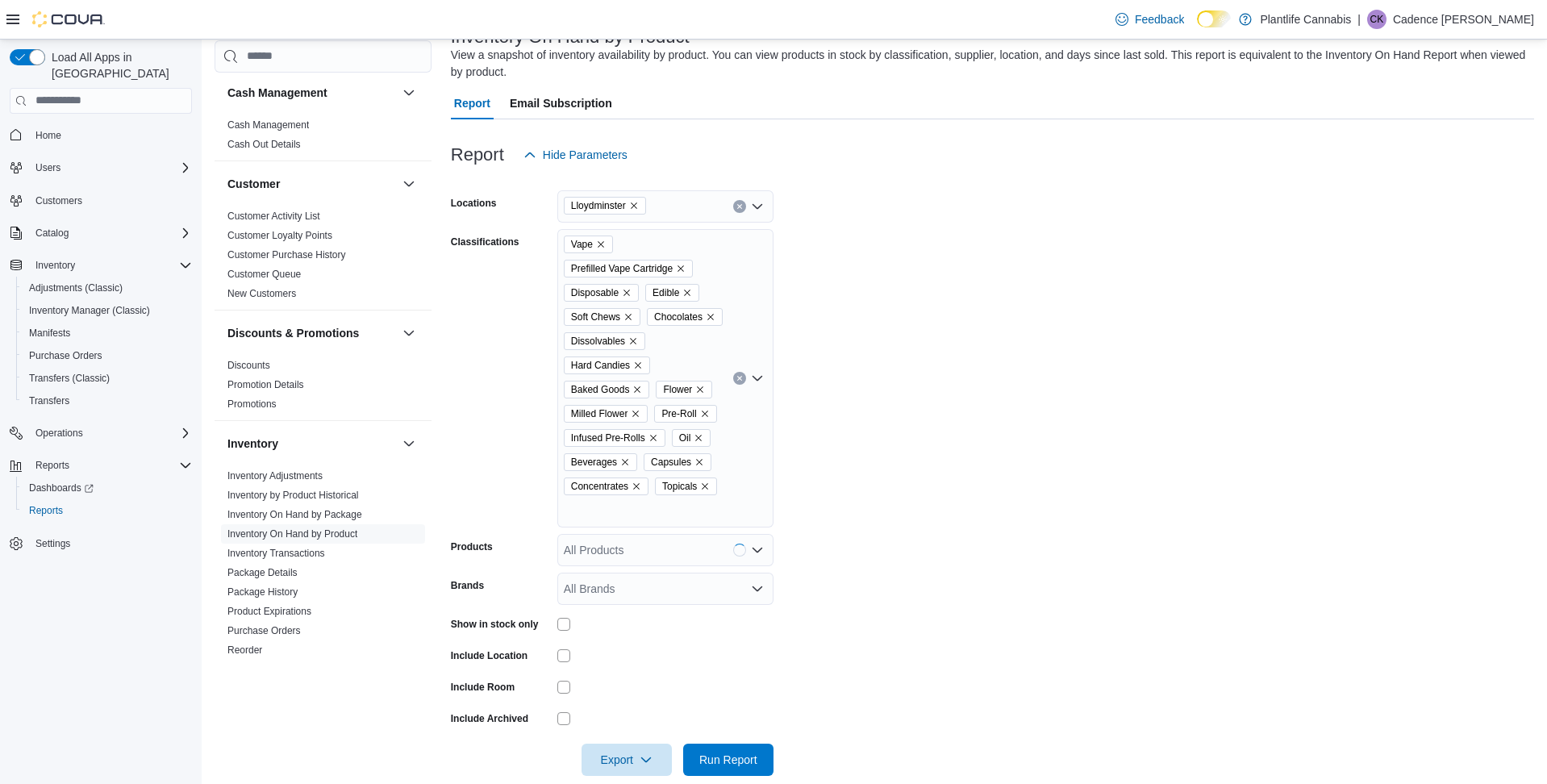
click at [857, 592] on form "Locations Lloydminster Classifications Vape Prefilled Vape Cartridge Disposable…" at bounding box center [992, 473] width 1083 height 604
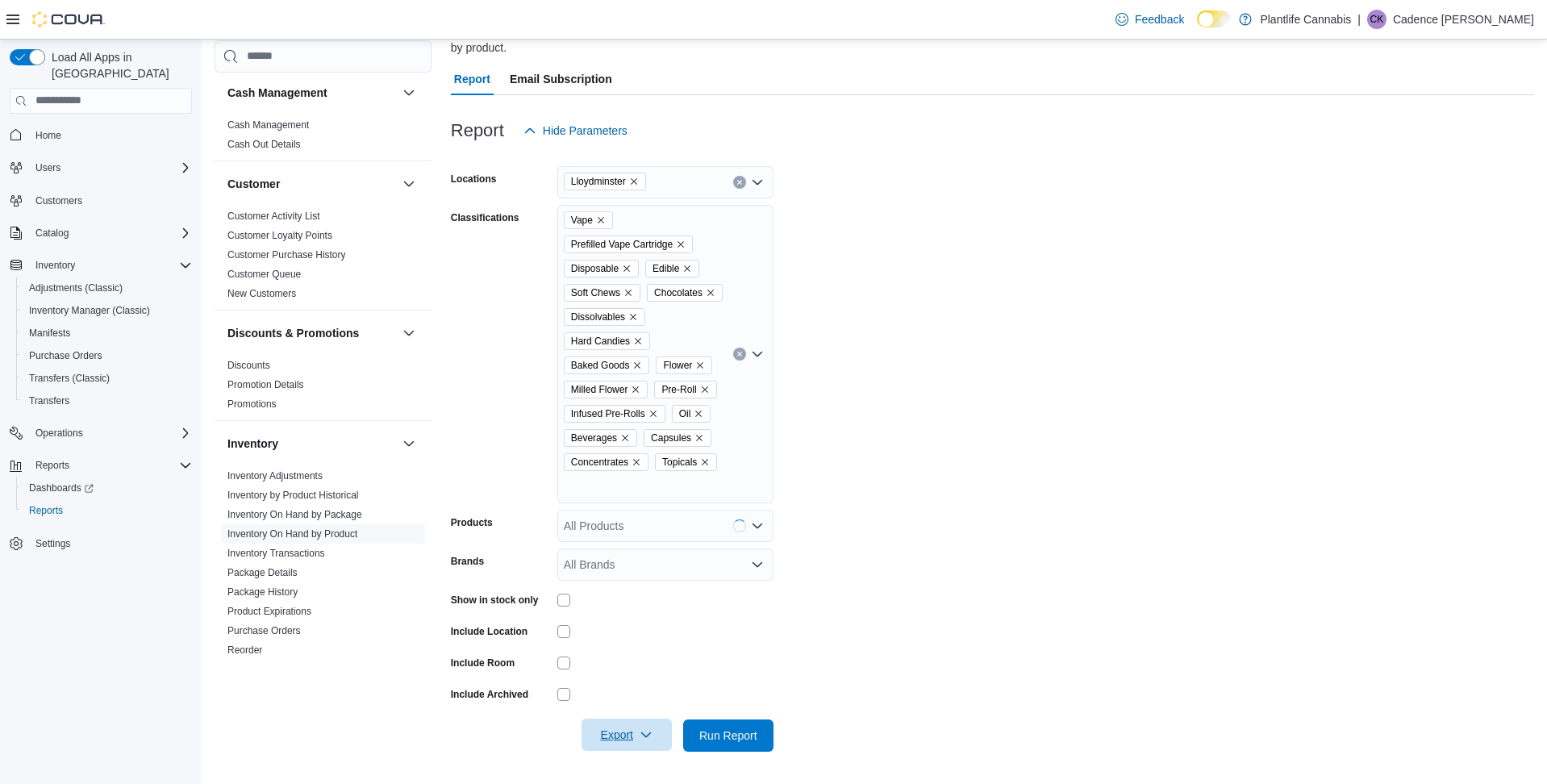
click at [644, 743] on span "Export" at bounding box center [627, 735] width 71 height 33
click at [649, 654] on span "Export to Excel" at bounding box center [628, 660] width 73 height 13
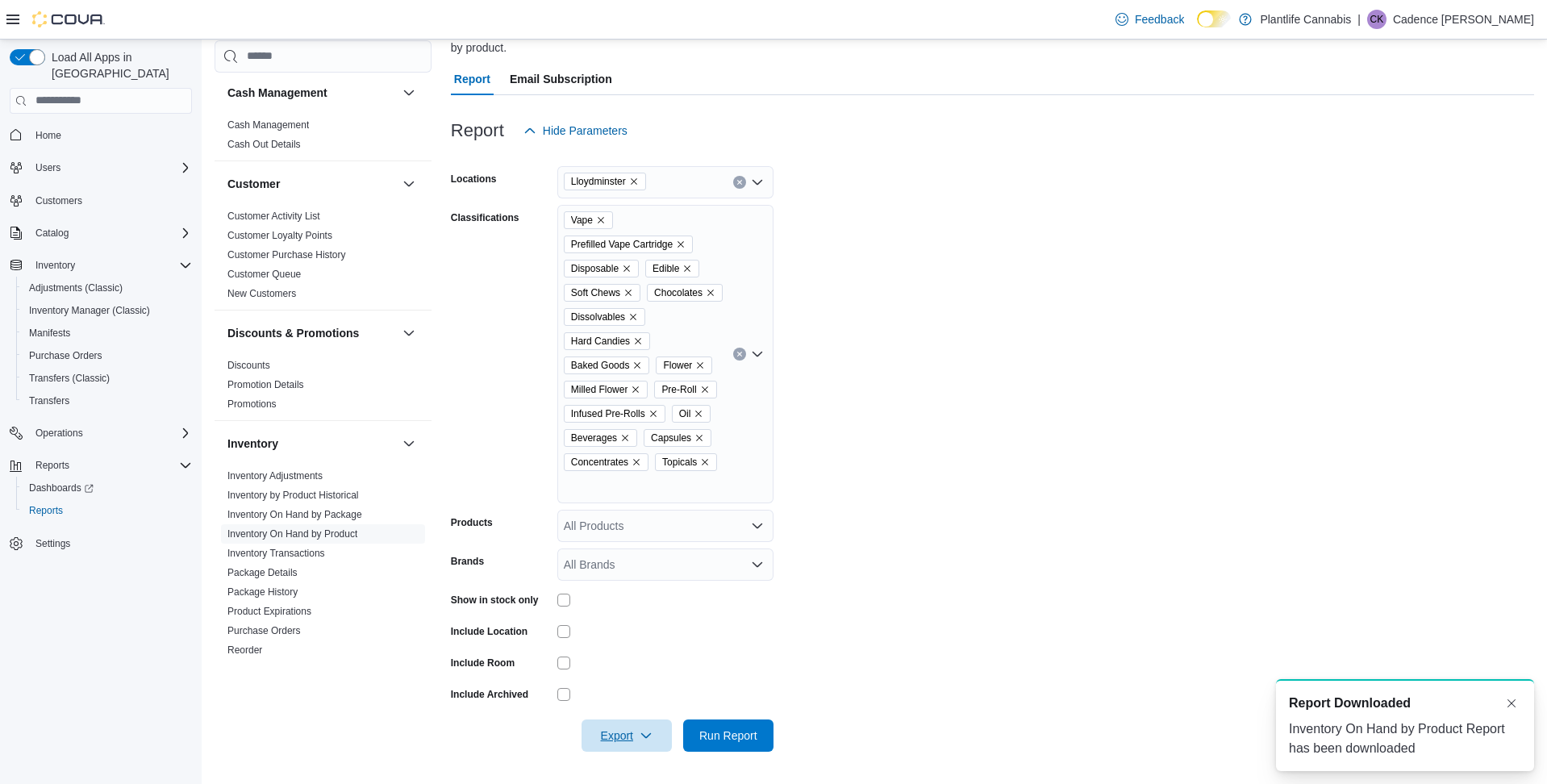
scroll to position [0, 0]
